Goal: Task Accomplishment & Management: Complete application form

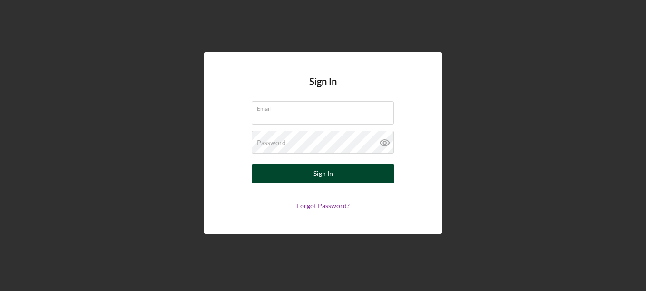
type input "[EMAIL_ADDRESS][DOMAIN_NAME]"
click at [328, 170] on div "Sign In" at bounding box center [324, 173] width 20 height 19
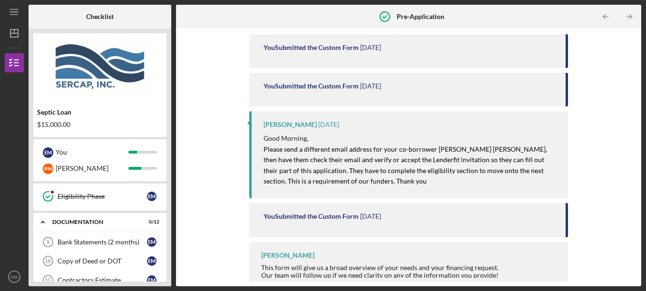
scroll to position [183, 0]
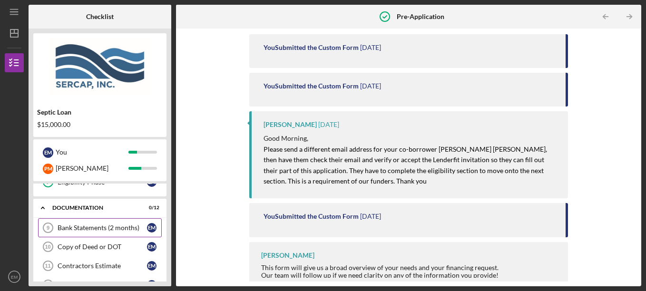
click at [108, 226] on div "Bank Statements (2 months)" at bounding box center [102, 228] width 89 height 8
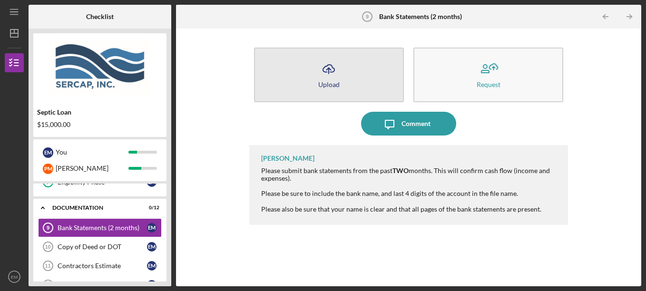
click at [334, 77] on icon "Icon/Upload" at bounding box center [329, 69] width 24 height 24
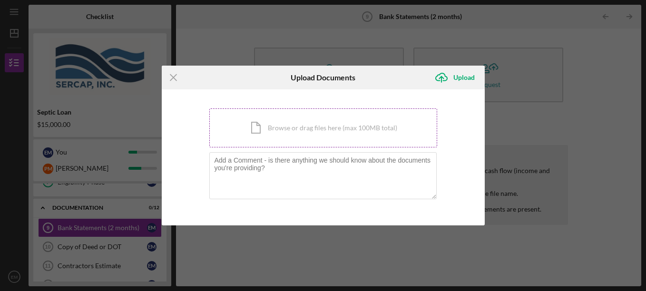
click at [322, 124] on div "Icon/Document Browse or drag files here (max 100MB total) Tap to choose files o…" at bounding box center [323, 127] width 228 height 39
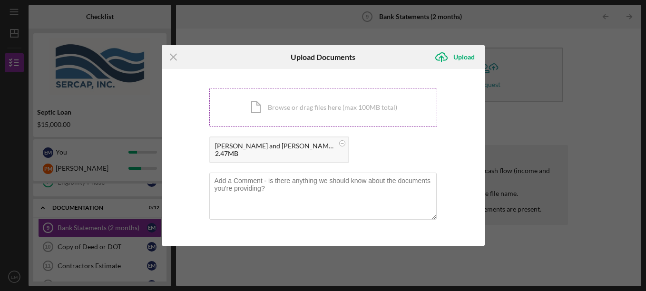
click at [287, 111] on div "Icon/Document Browse or drag files here (max 100MB total) Tap to choose files o…" at bounding box center [323, 107] width 228 height 39
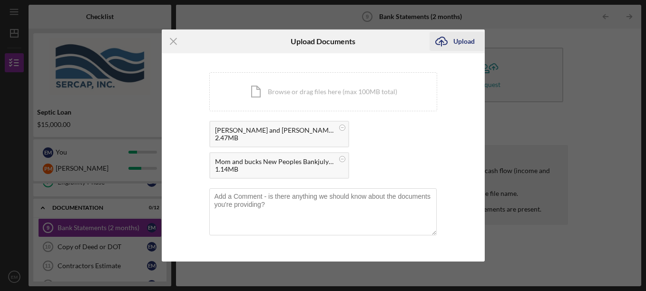
click at [462, 39] on div "Upload" at bounding box center [463, 41] width 21 height 19
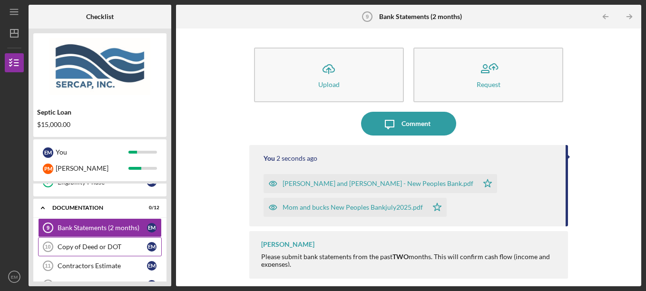
click at [99, 248] on div "Copy of Deed or DOT" at bounding box center [102, 247] width 89 height 8
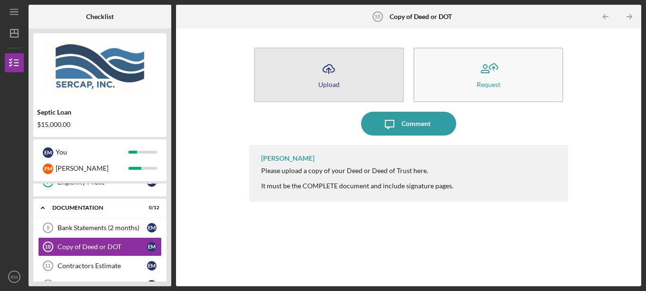
click at [333, 78] on icon "Icon/Upload" at bounding box center [329, 69] width 24 height 24
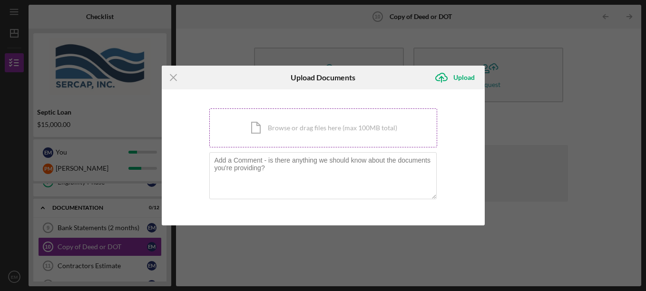
click at [309, 136] on div "Icon/Document Browse or drag files here (max 100MB total) Tap to choose files o…" at bounding box center [323, 127] width 228 height 39
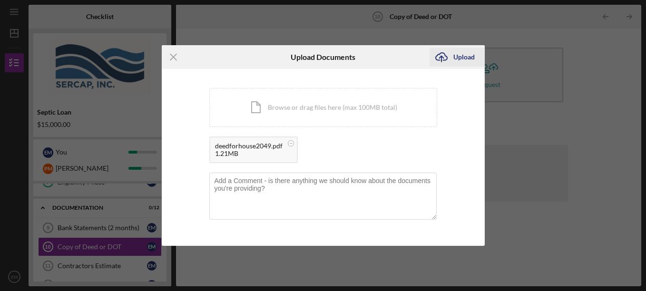
click at [458, 53] on div "Upload" at bounding box center [463, 57] width 21 height 19
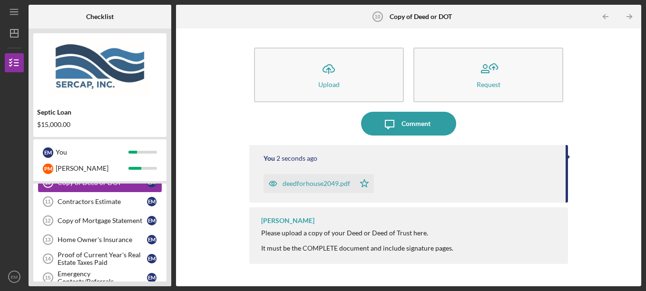
scroll to position [230, 0]
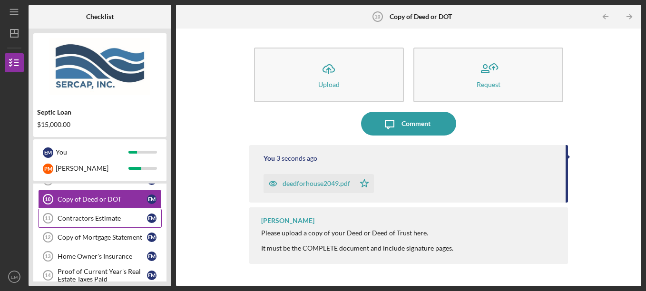
click at [100, 216] on div "Contractors Estimate" at bounding box center [102, 219] width 89 height 8
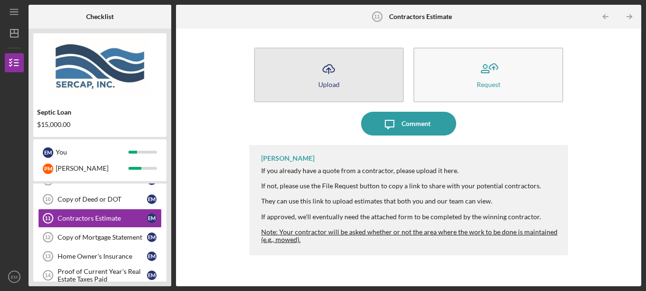
click at [336, 72] on icon "Icon/Upload" at bounding box center [329, 69] width 24 height 24
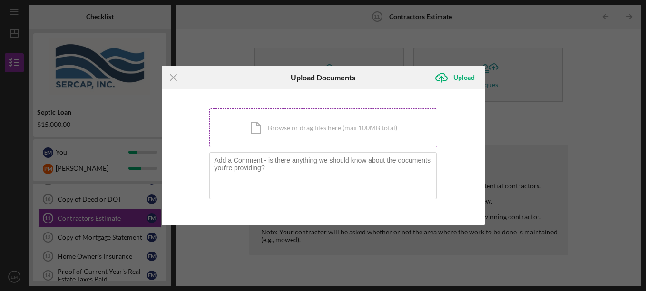
click at [297, 124] on div "Icon/Document Browse or drag files here (max 100MB total) Tap to choose files o…" at bounding box center [323, 127] width 228 height 39
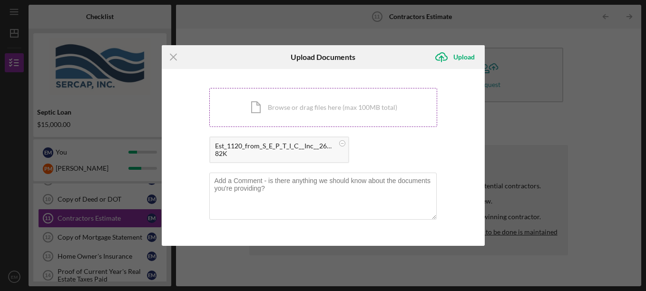
click at [281, 107] on div "Icon/Document Browse or drag files here (max 100MB total) Tap to choose files o…" at bounding box center [323, 107] width 228 height 39
click at [296, 111] on div "Icon/Document Browse or drag files here (max 100MB total) Tap to choose files o…" at bounding box center [323, 107] width 228 height 39
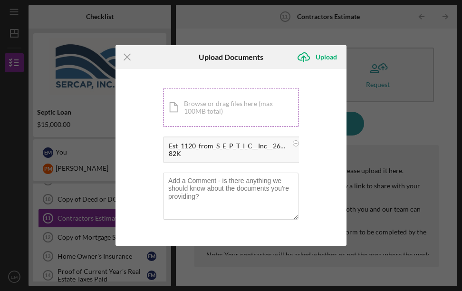
click at [214, 110] on div "Icon/Document Browse or drag files here (max 100MB total) Tap to choose files o…" at bounding box center [231, 107] width 136 height 39
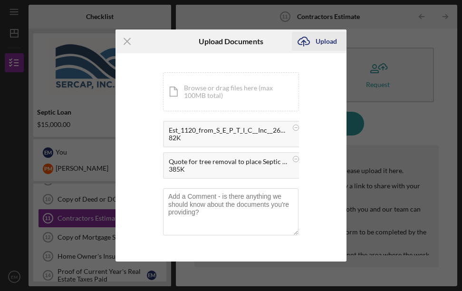
click at [321, 40] on div "Upload" at bounding box center [326, 41] width 21 height 19
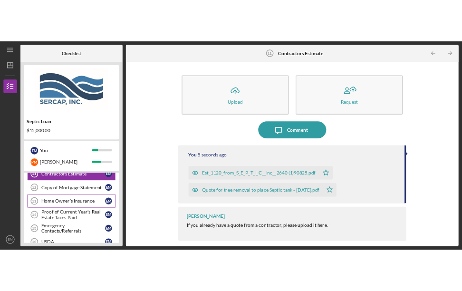
scroll to position [278, 0]
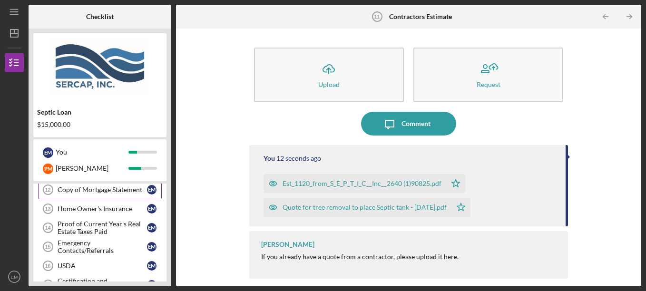
click at [101, 188] on div "Copy of Mortgage Statement" at bounding box center [102, 190] width 89 height 8
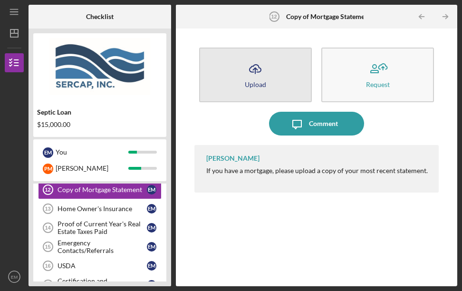
click at [257, 79] on icon "Icon/Upload" at bounding box center [256, 69] width 24 height 24
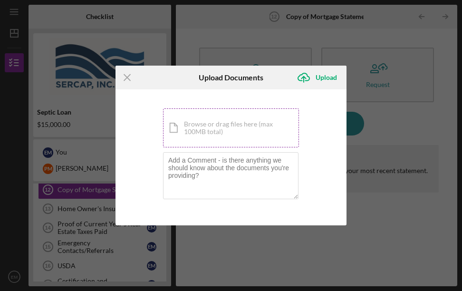
click at [223, 125] on div "Icon/Document Browse or drag files here (max 100MB total) Tap to choose files o…" at bounding box center [231, 127] width 136 height 39
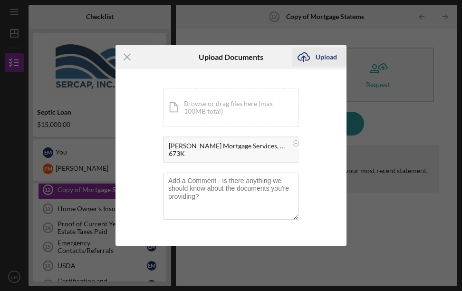
click at [314, 57] on icon "Icon/Upload" at bounding box center [304, 57] width 24 height 24
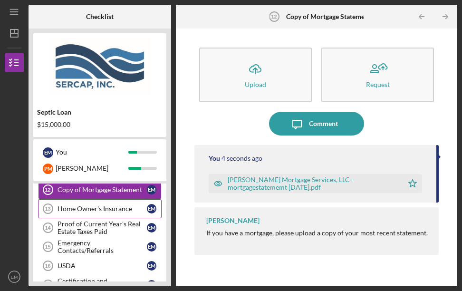
click at [99, 209] on div "Home Owner's Insurance" at bounding box center [102, 209] width 89 height 8
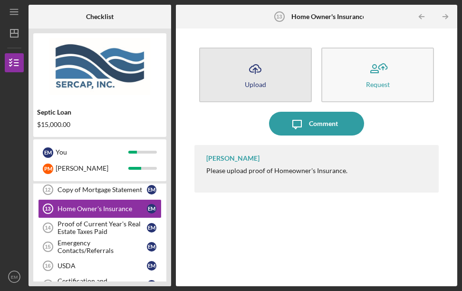
click at [262, 71] on icon "Icon/Upload" at bounding box center [256, 69] width 24 height 24
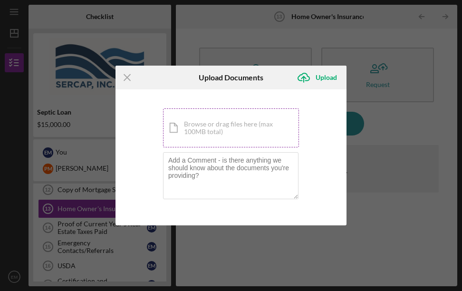
click at [237, 132] on div "Icon/Document Browse or drag files here (max 100MB total) Tap to choose files o…" at bounding box center [231, 127] width 136 height 39
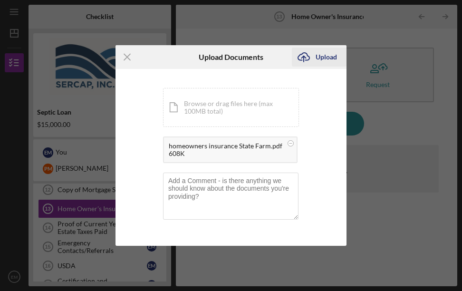
click at [328, 59] on div "Upload" at bounding box center [326, 57] width 21 height 19
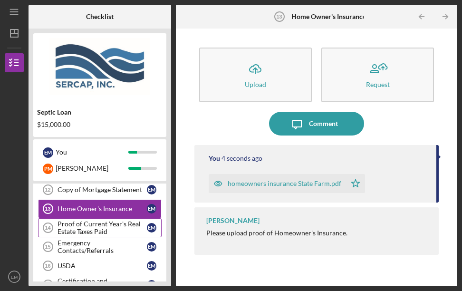
click at [106, 224] on div "Proof of Current Year's Real Estate Taxes Paid" at bounding box center [102, 227] width 89 height 15
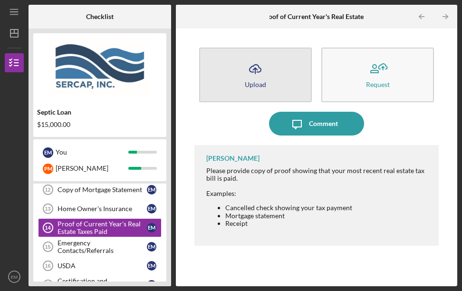
click at [255, 77] on icon "Icon/Upload" at bounding box center [256, 69] width 24 height 24
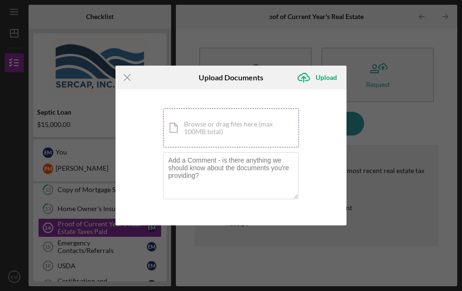
click at [220, 125] on div "Icon/Document Browse or drag files here (max 100MB total) Tap to choose files o…" at bounding box center [231, 127] width 136 height 39
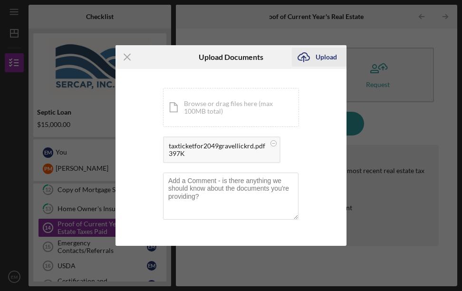
click at [326, 56] on div "Upload" at bounding box center [326, 57] width 21 height 19
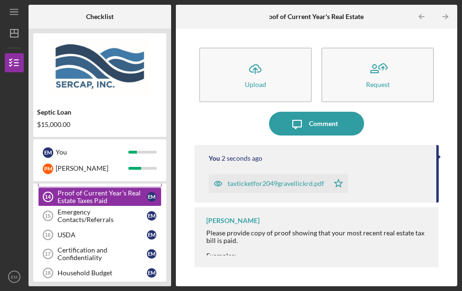
scroll to position [325, 0]
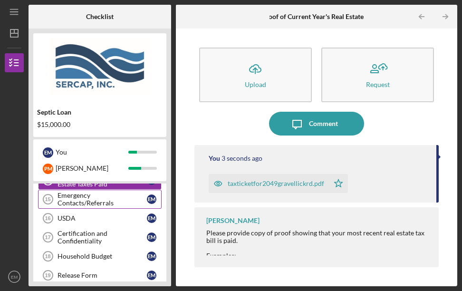
click at [97, 198] on div "Emergency Contacts/Referrals" at bounding box center [102, 199] width 89 height 15
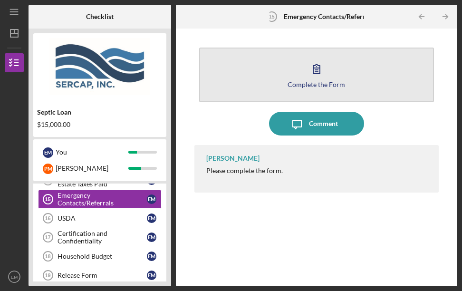
click at [305, 72] on button "Complete the Form Form" at bounding box center [317, 75] width 236 height 55
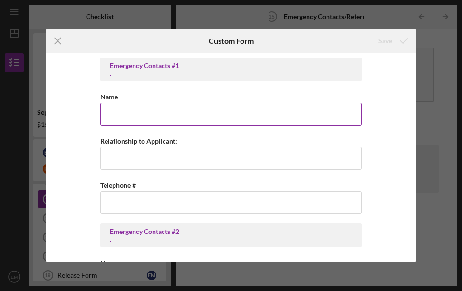
click at [141, 114] on input "Name" at bounding box center [231, 114] width 262 height 23
type input "[PERSON_NAME]"
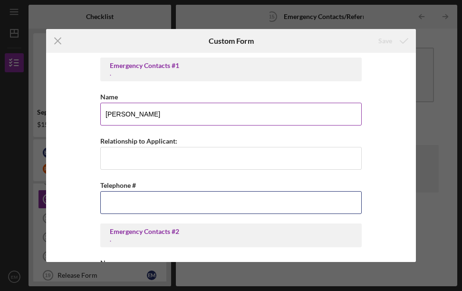
type input "[PHONE_NUMBER]"
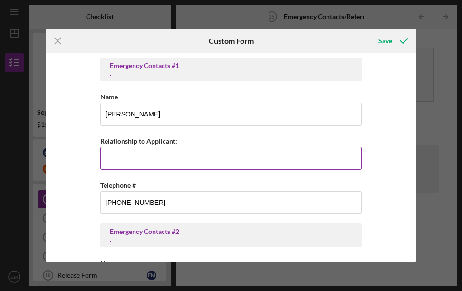
click at [139, 157] on input "Relationship to Applicant:" at bounding box center [231, 158] width 262 height 23
type input "D"
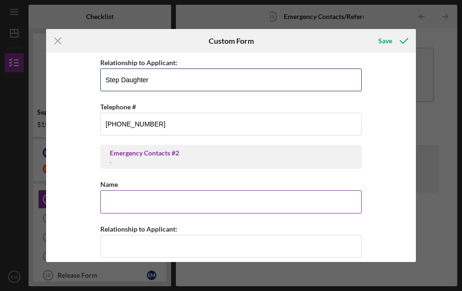
scroll to position [95, 0]
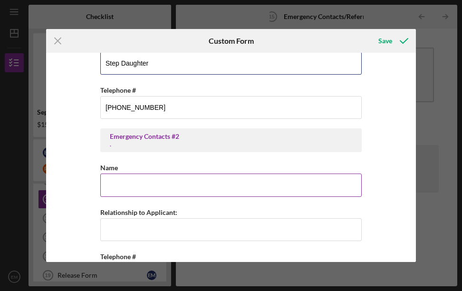
type input "Step Daughter"
click at [131, 178] on input "Name" at bounding box center [231, 185] width 262 height 23
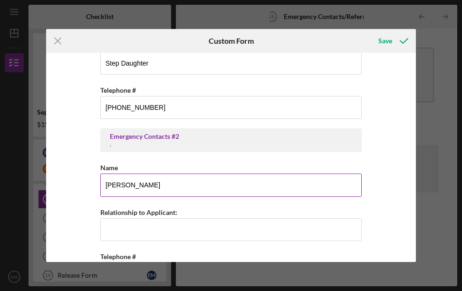
click at [125, 187] on input "[PERSON_NAME]" at bounding box center [231, 185] width 262 height 23
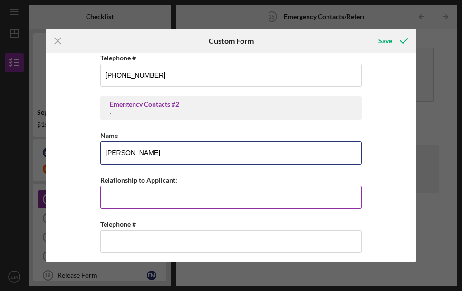
scroll to position [143, 0]
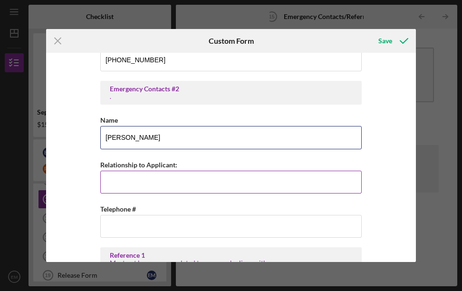
type input "[PERSON_NAME]"
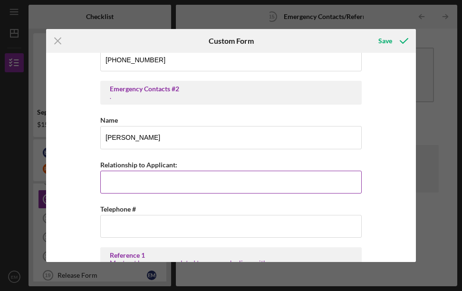
click at [135, 184] on input "Relationship to Applicant:" at bounding box center [231, 182] width 262 height 23
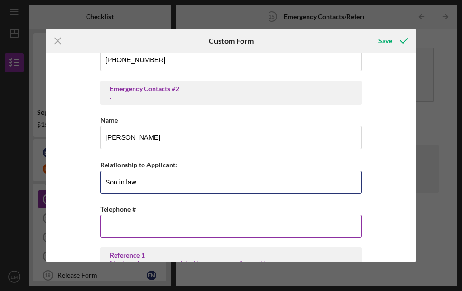
type input "Son in law"
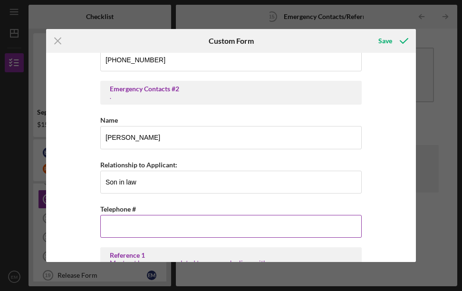
click at [118, 226] on input "Telephone #" at bounding box center [231, 226] width 262 height 23
type input "[PHONE_NUMBER]"
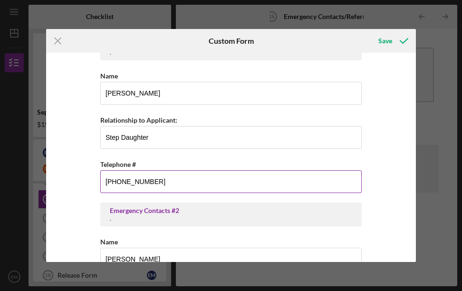
scroll to position [0, 0]
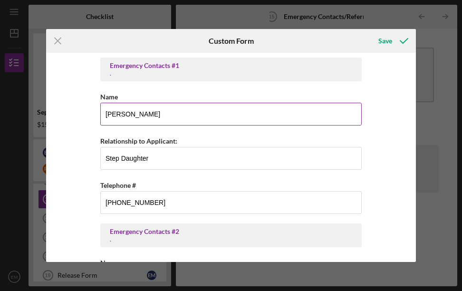
click at [149, 121] on input "[PERSON_NAME]" at bounding box center [231, 114] width 262 height 23
drag, startPoint x: 150, startPoint y: 118, endPoint x: 101, endPoint y: 122, distance: 49.7
click at [101, 122] on input "[PERSON_NAME]" at bounding box center [231, 114] width 262 height 23
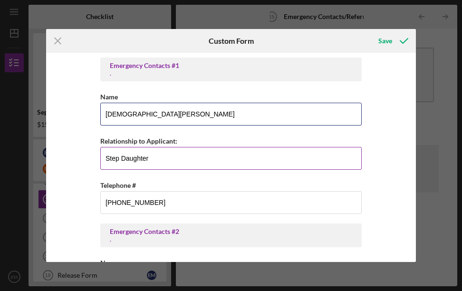
type input "[DEMOGRAPHIC_DATA][PERSON_NAME]"
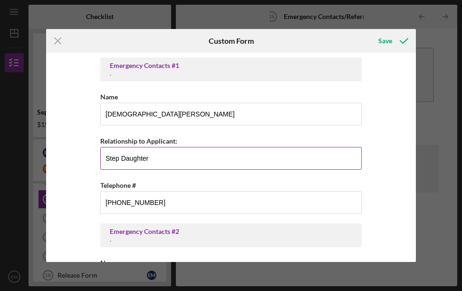
drag, startPoint x: 169, startPoint y: 156, endPoint x: 120, endPoint y: 166, distance: 49.9
click at [120, 166] on input "Step Daughter" at bounding box center [231, 158] width 262 height 23
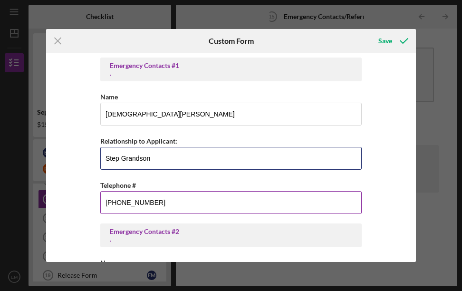
scroll to position [48, 0]
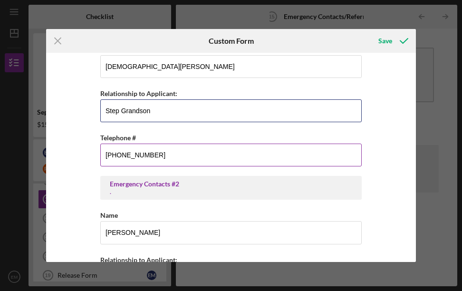
type input "Step Grandson"
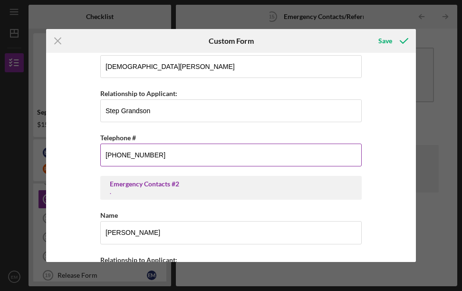
drag, startPoint x: 158, startPoint y: 153, endPoint x: 100, endPoint y: 157, distance: 58.2
click at [100, 157] on input "[PHONE_NUMBER]" at bounding box center [231, 155] width 262 height 23
type input "(1##) ###-####"
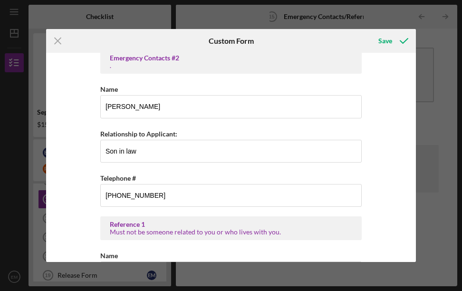
scroll to position [173, 0]
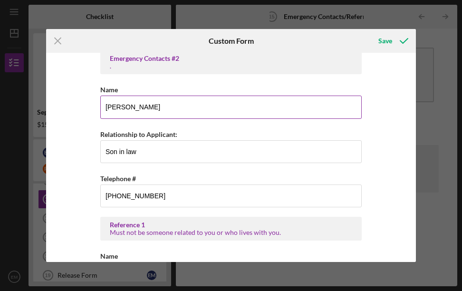
type input "[PHONE_NUMBER]"
click at [142, 111] on input "[PERSON_NAME]" at bounding box center [231, 107] width 262 height 23
drag, startPoint x: 139, startPoint y: 109, endPoint x: 79, endPoint y: 110, distance: 60.0
click at [79, 110] on div "Emergency Contacts #1 . Name [PERSON_NAME] Relationship to Applicant: Step Gran…" at bounding box center [231, 157] width 370 height 209
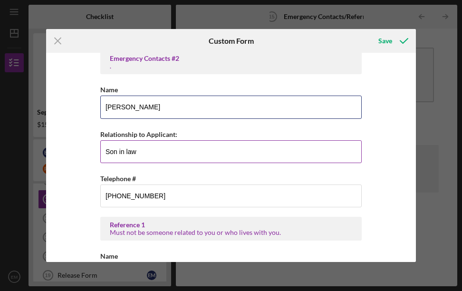
type input "[PERSON_NAME]"
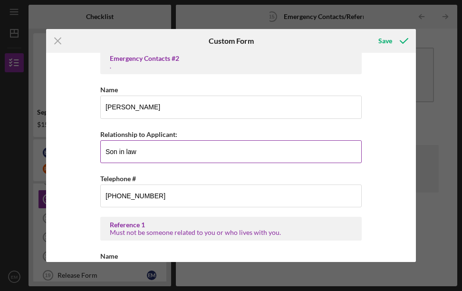
click at [128, 150] on input "Son in law" at bounding box center [231, 151] width 262 height 23
drag, startPoint x: 147, startPoint y: 153, endPoint x: 95, endPoint y: 159, distance: 53.1
click at [95, 159] on div "Emergency Contacts #1 . Name [PERSON_NAME] Relationship to Applicant: Step Gran…" at bounding box center [231, 157] width 370 height 209
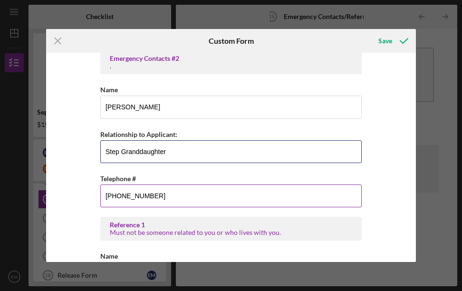
type input "Step Granddaughter"
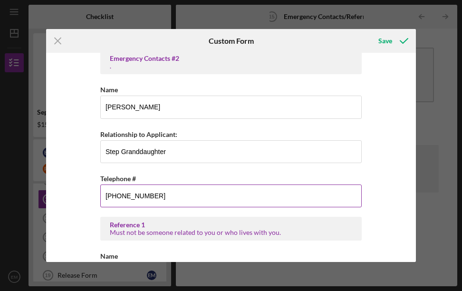
drag, startPoint x: 157, startPoint y: 195, endPoint x: 103, endPoint y: 197, distance: 54.3
click at [103, 197] on input "[PHONE_NUMBER]" at bounding box center [231, 196] width 262 height 23
type input "[PHONE_NUMBER]"
click at [161, 211] on div "Emergency Contacts #1 . Name [PERSON_NAME] Relationship to Applicant: Step Gran…" at bounding box center [231, 260] width 262 height 753
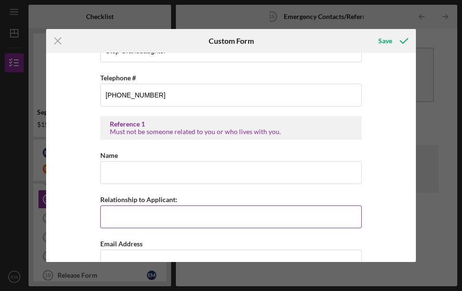
scroll to position [268, 0]
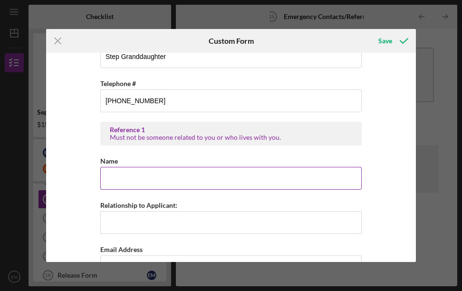
click at [127, 180] on input "Name" at bounding box center [231, 178] width 262 height 23
type input "[PERSON_NAME]"
type input "[EMAIL_ADDRESS][DOMAIN_NAME]"
type input "[PHONE_NUMBER]"
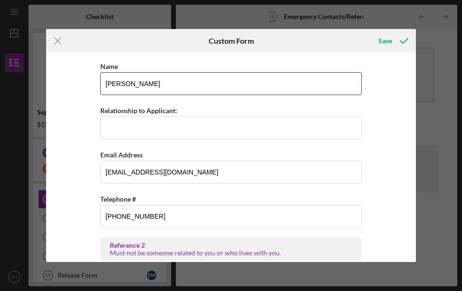
scroll to position [364, 0]
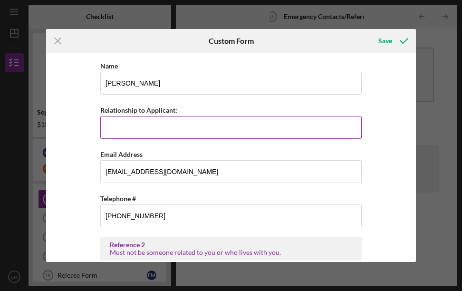
click at [150, 127] on input "Relationship to Applicant:" at bounding box center [231, 127] width 262 height 23
type input "d"
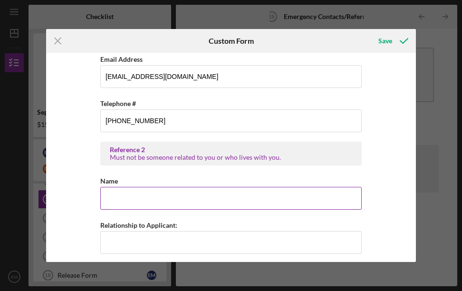
scroll to position [506, 0]
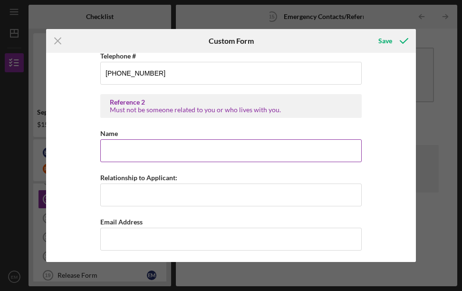
type input "Step Daughter"
click at [127, 156] on input "Name" at bounding box center [231, 150] width 262 height 23
drag, startPoint x: 126, startPoint y: 150, endPoint x: 136, endPoint y: 155, distance: 10.9
click at [126, 151] on input "[PERSON_NAME]" at bounding box center [231, 150] width 262 height 23
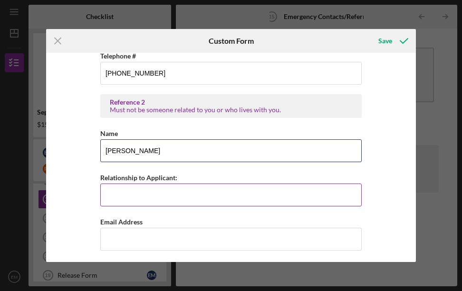
type input "[PERSON_NAME]"
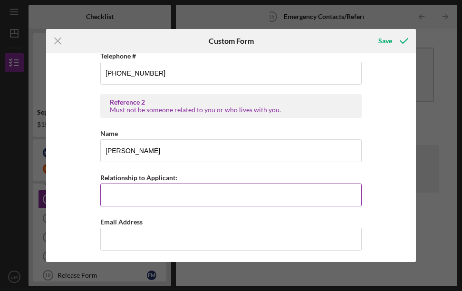
click at [117, 198] on input "Relationship to Applicant:" at bounding box center [231, 195] width 262 height 23
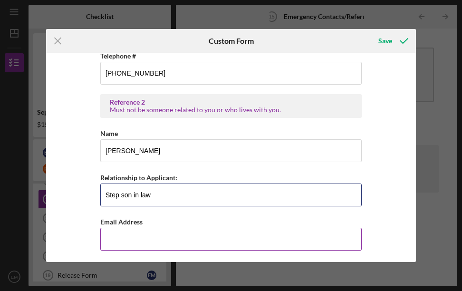
type input "Step son in law"
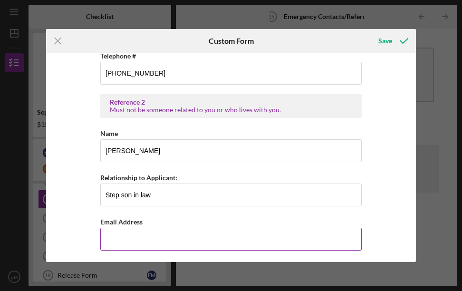
click at [145, 243] on input "Email Address" at bounding box center [231, 239] width 262 height 23
click at [121, 246] on input "dr" at bounding box center [231, 239] width 262 height 23
type input "[EMAIL_ADDRESS][DOMAIN_NAME]"
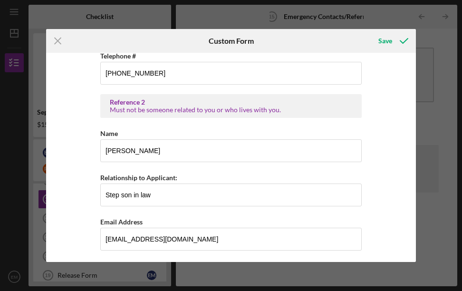
scroll to position [553, 0]
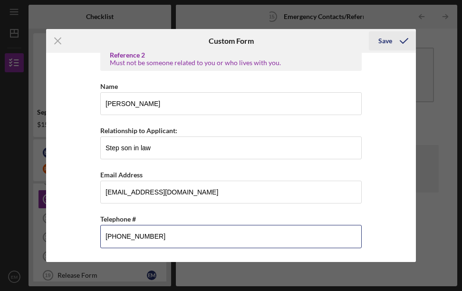
type input "[PHONE_NUMBER]"
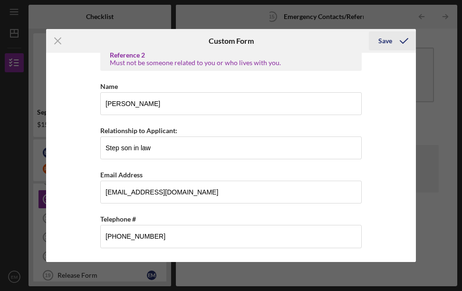
click at [389, 35] on div "Save" at bounding box center [386, 40] width 14 height 19
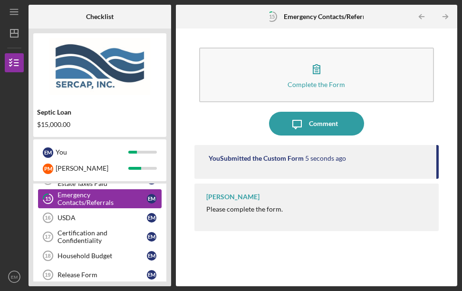
scroll to position [325, 0]
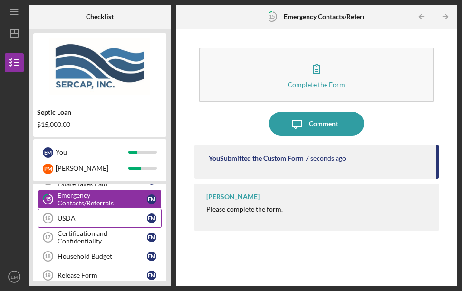
click at [68, 219] on div "USDA" at bounding box center [102, 219] width 89 height 8
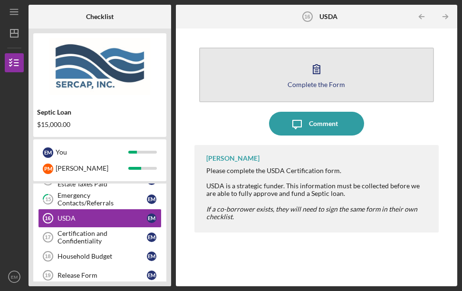
click at [320, 75] on icon "button" at bounding box center [317, 69] width 24 height 24
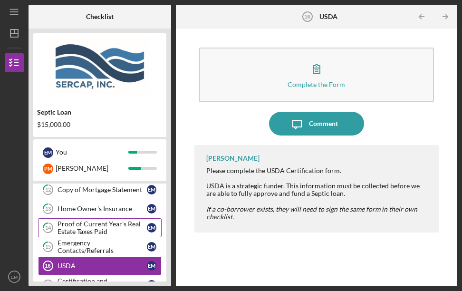
scroll to position [325, 0]
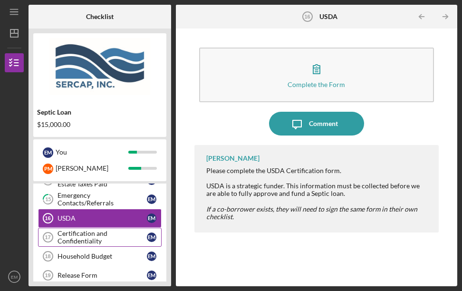
click at [83, 235] on div "Certification and Confidentiality" at bounding box center [102, 237] width 89 height 15
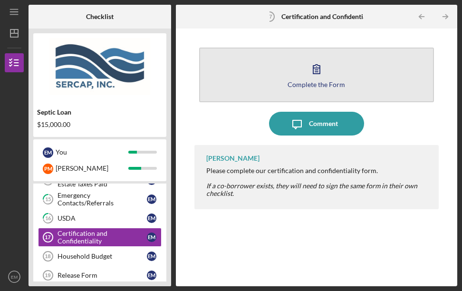
click at [312, 71] on icon "button" at bounding box center [317, 69] width 24 height 24
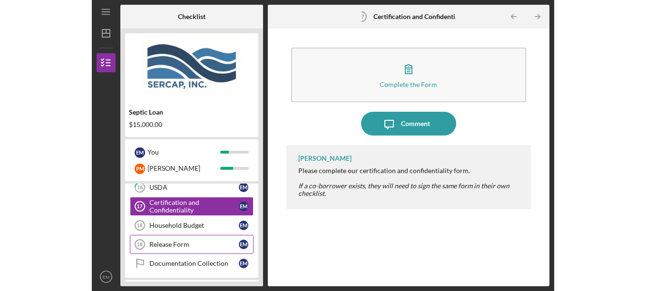
scroll to position [373, 0]
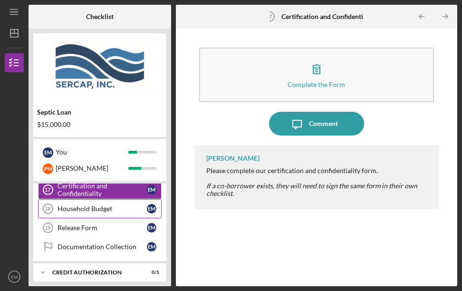
click at [94, 209] on div "Household Budget" at bounding box center [102, 209] width 89 height 8
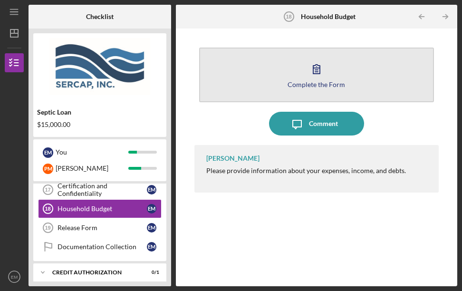
click at [266, 76] on button "Complete the Form Form" at bounding box center [317, 75] width 236 height 55
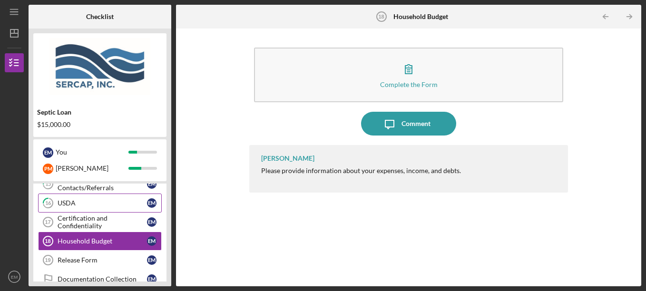
scroll to position [325, 0]
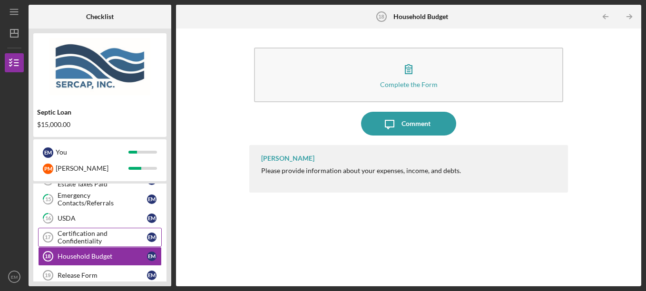
click at [87, 235] on div "Certification and Confidentiality" at bounding box center [102, 237] width 89 height 15
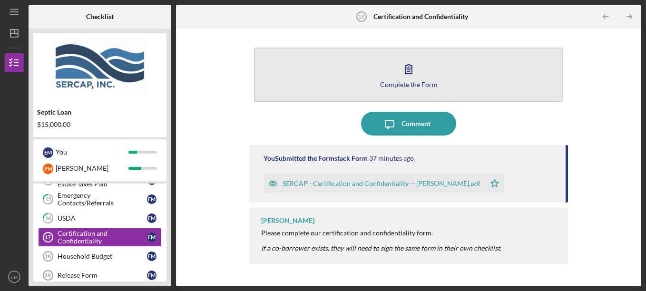
click at [405, 76] on icon "button" at bounding box center [409, 69] width 24 height 24
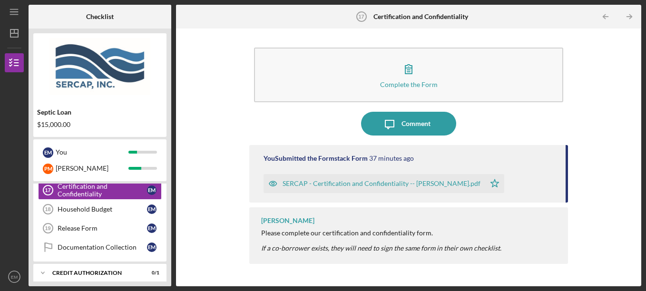
scroll to position [373, 0]
click at [79, 209] on div "Household Budget" at bounding box center [102, 209] width 89 height 8
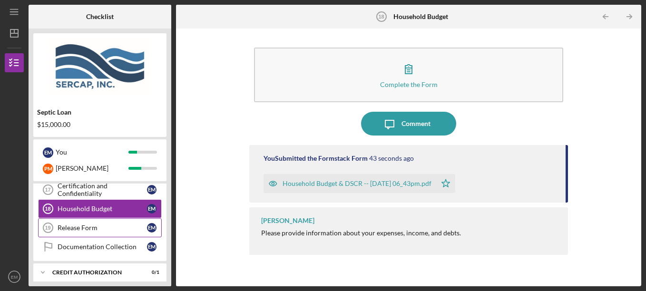
click at [81, 229] on div "Release Form" at bounding box center [102, 228] width 89 height 8
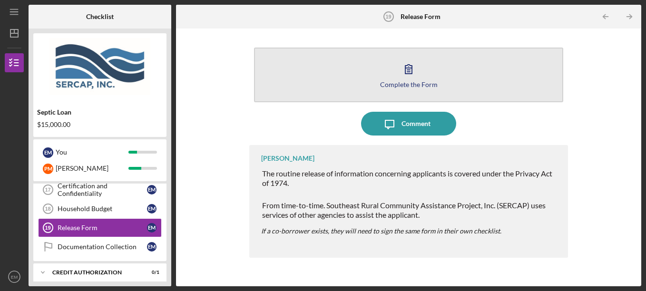
click at [403, 72] on icon "button" at bounding box center [409, 69] width 24 height 24
click at [390, 82] on div "Complete the Form" at bounding box center [409, 84] width 58 height 7
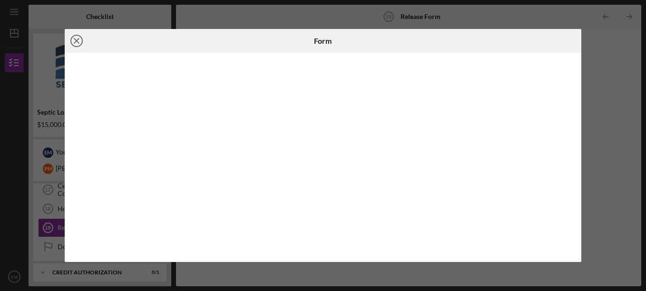
click at [74, 42] on icon "Icon/Close" at bounding box center [77, 41] width 24 height 24
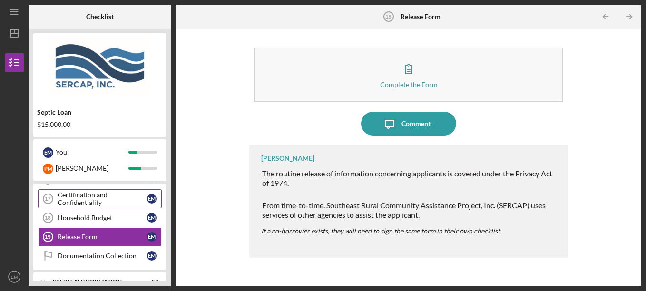
scroll to position [421, 0]
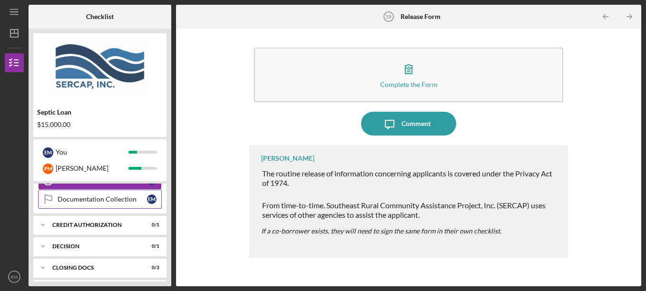
click at [92, 200] on div "Documentation Collection" at bounding box center [102, 200] width 89 height 8
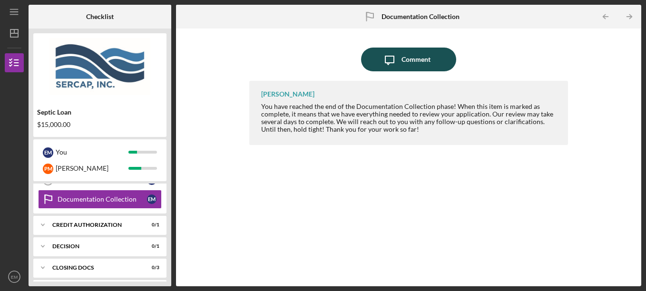
click at [387, 59] on icon "Icon/Message" at bounding box center [390, 60] width 24 height 24
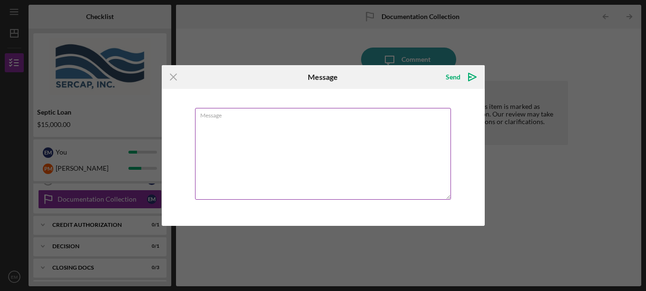
click at [236, 141] on textarea "Message" at bounding box center [323, 154] width 256 height 92
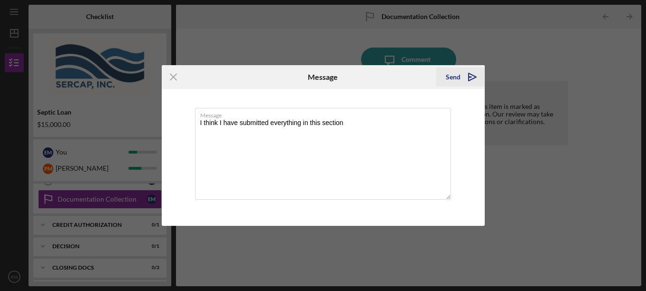
type textarea "I think I have submitted everything in this section"
click at [466, 79] on icon "Icon/icon-invite-send" at bounding box center [473, 77] width 24 height 24
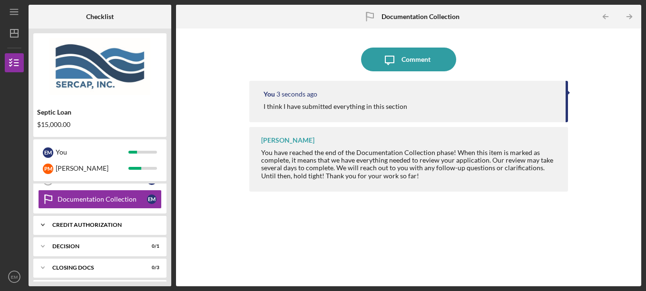
click at [84, 226] on div "CREDIT AUTHORIZATION" at bounding box center [103, 225] width 102 height 6
click at [79, 243] on div "Credit Authorization" at bounding box center [102, 245] width 89 height 8
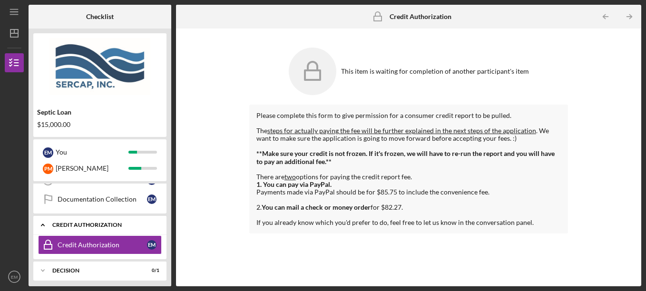
click at [89, 219] on div "Icon/Expander CREDIT AUTHORIZATION 0 / 1" at bounding box center [99, 226] width 133 height 20
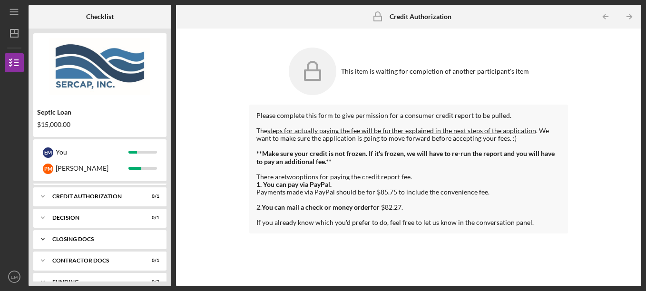
scroll to position [464, 0]
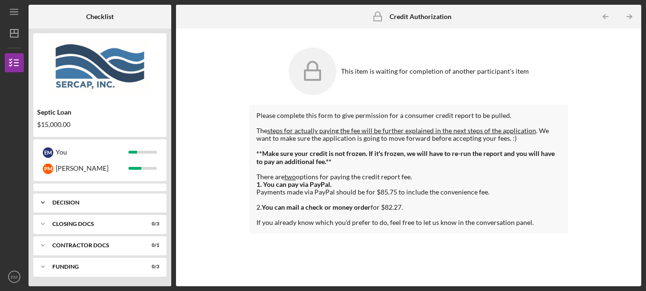
click at [64, 203] on div "Decision" at bounding box center [103, 203] width 102 height 6
click at [62, 205] on div "Decision" at bounding box center [103, 203] width 102 height 6
click at [11, 277] on text "EM" at bounding box center [14, 277] width 7 height 5
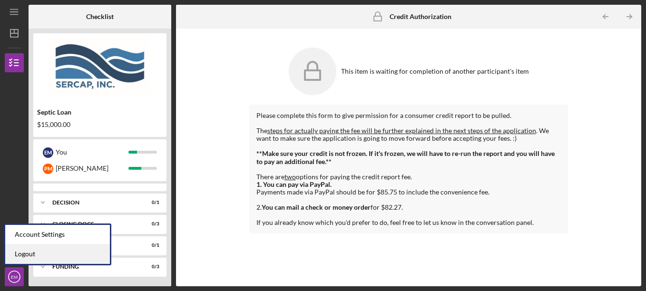
click at [34, 251] on link "Logout" at bounding box center [57, 255] width 105 height 20
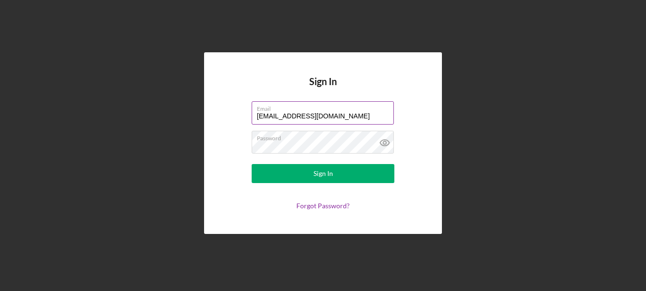
click at [356, 117] on input "[EMAIL_ADDRESS][DOMAIN_NAME]" at bounding box center [323, 112] width 142 height 23
type input "[EMAIL_ADDRESS][DOMAIN_NAME]"
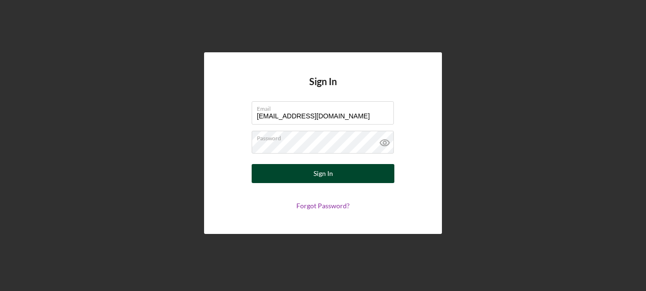
click at [301, 168] on button "Sign In" at bounding box center [323, 173] width 143 height 19
